Goal: Check status: Check status

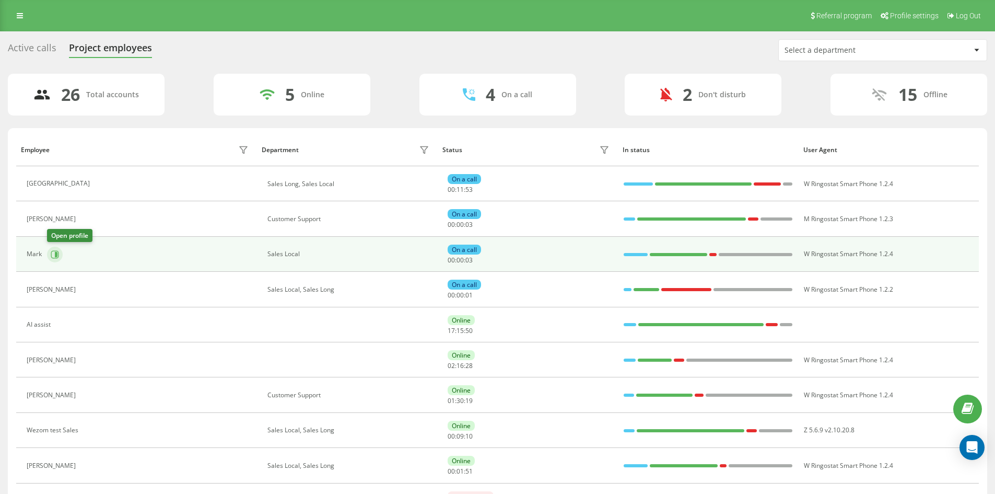
click at [55, 252] on icon at bounding box center [56, 253] width 3 height 5
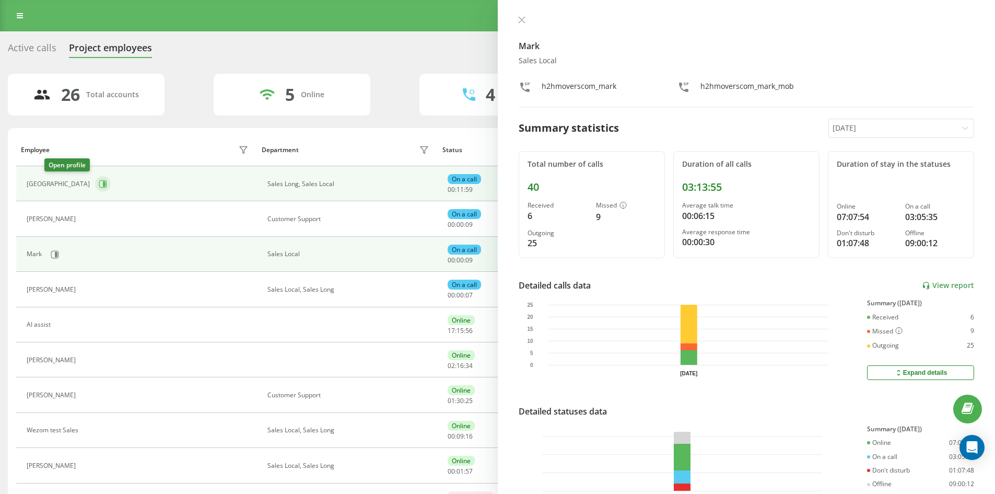
click at [95, 178] on button at bounding box center [103, 184] width 16 height 16
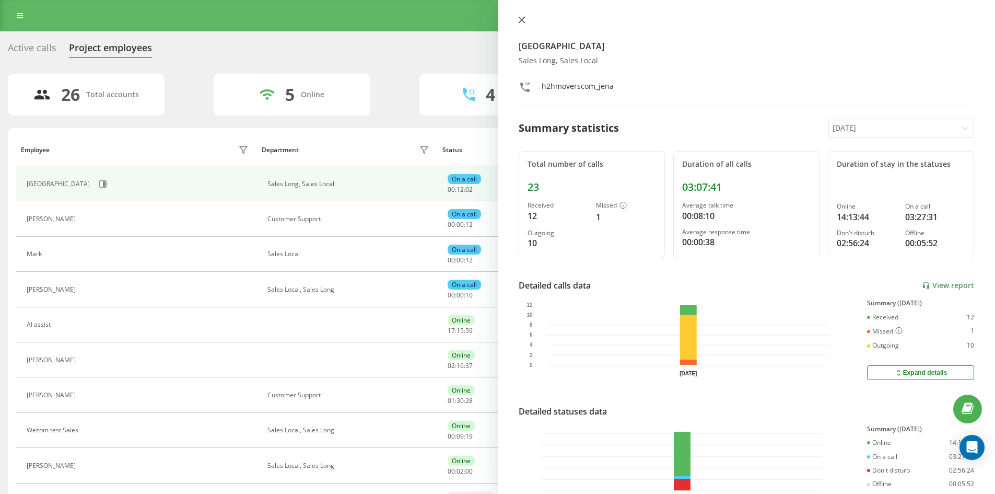
click at [526, 16] on button at bounding box center [522, 21] width 14 height 10
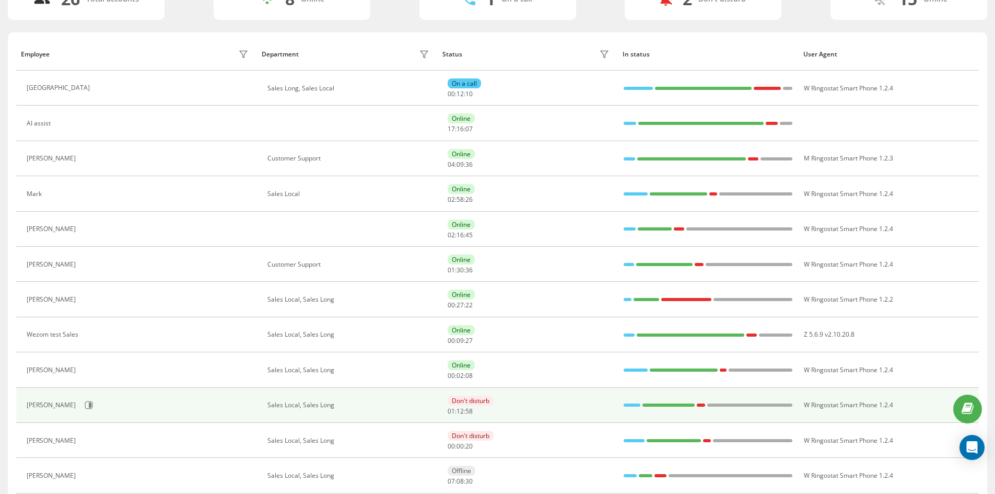
scroll to position [104, 0]
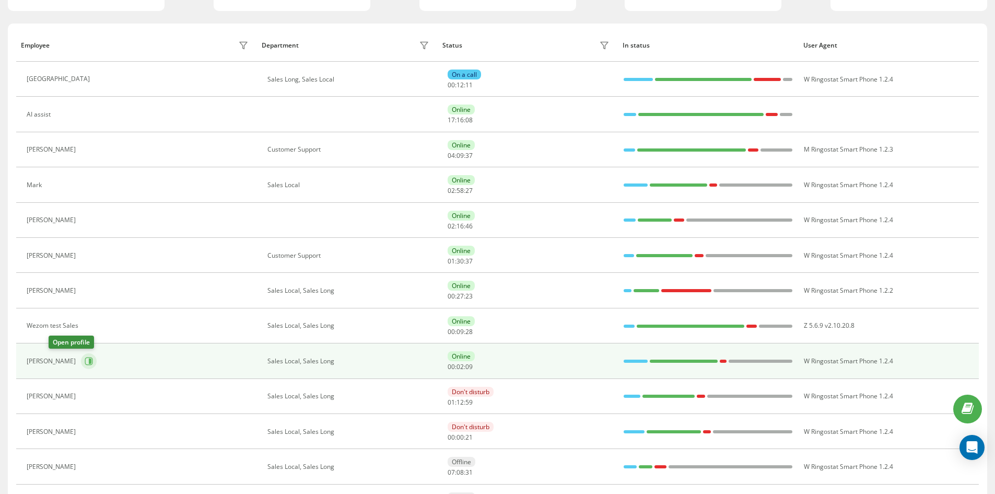
click at [81, 361] on button at bounding box center [89, 361] width 16 height 16
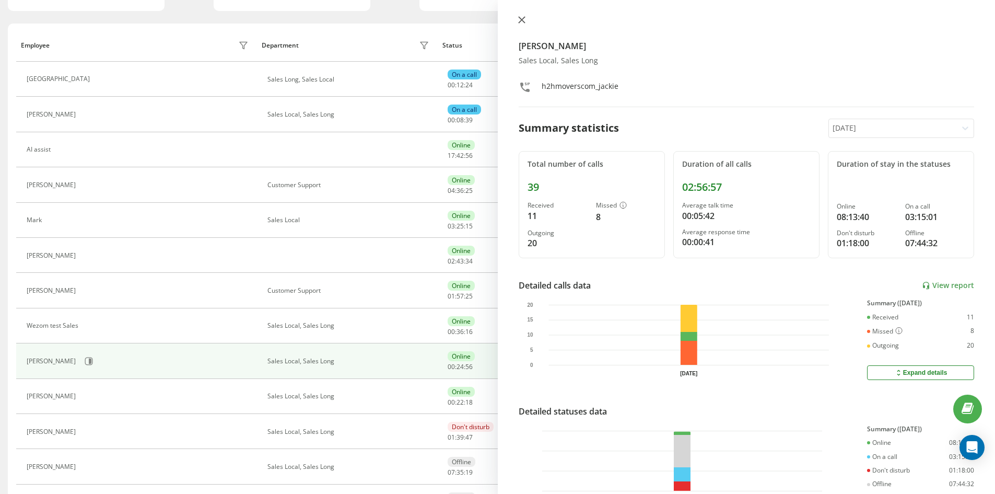
click at [520, 20] on icon at bounding box center [521, 19] width 7 height 7
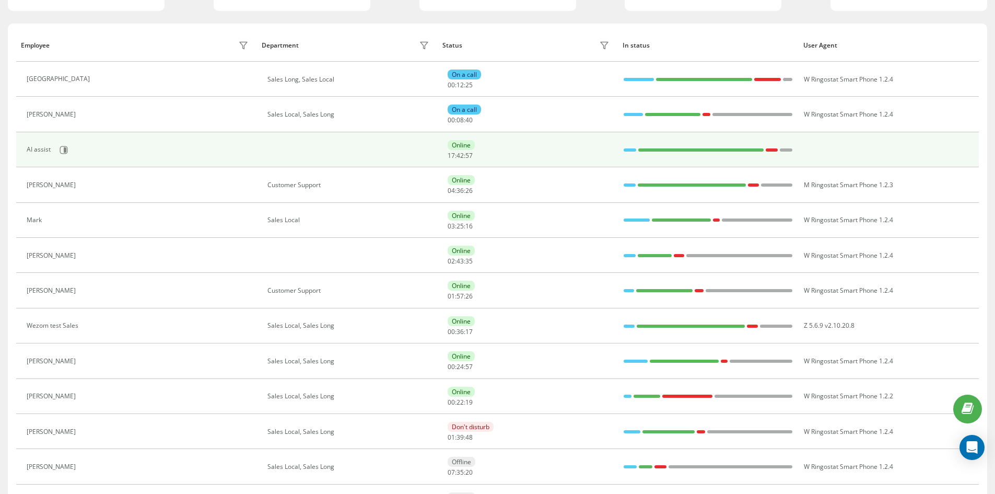
scroll to position [52, 0]
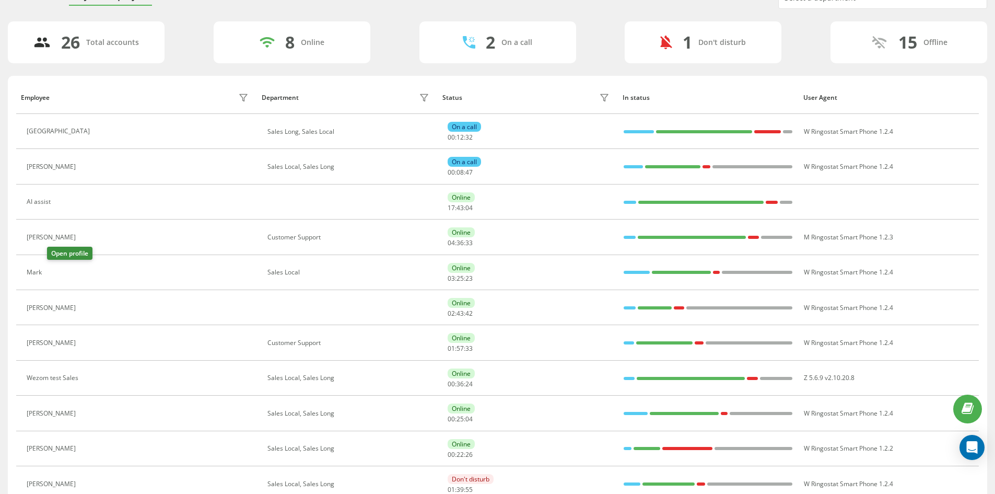
click at [57, 269] on icon at bounding box center [53, 272] width 8 height 8
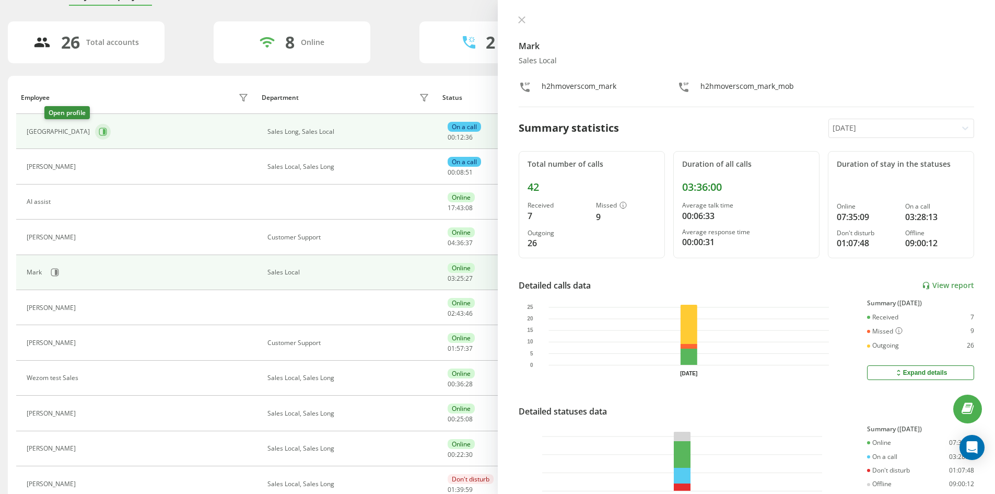
click at [99, 130] on icon at bounding box center [103, 131] width 8 height 8
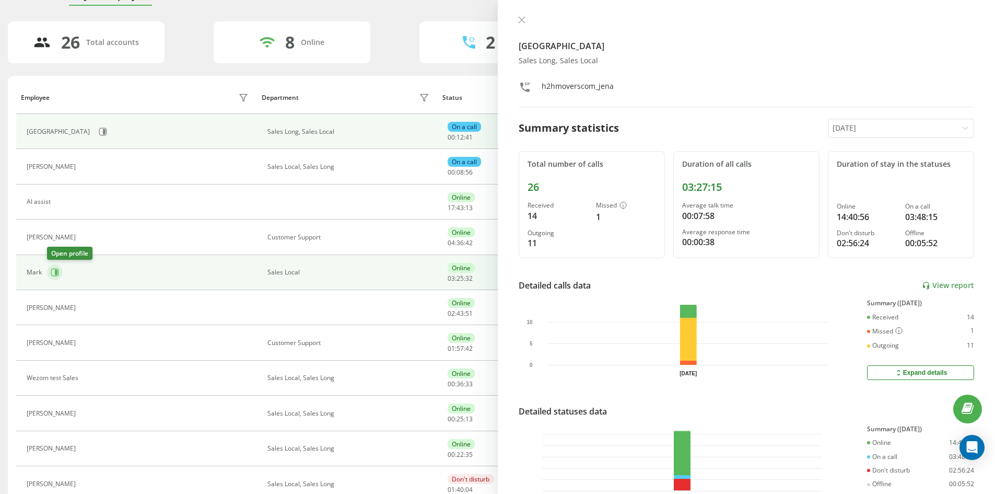
click at [56, 272] on icon at bounding box center [56, 271] width 3 height 5
